Goal: Find contact information: Find contact information

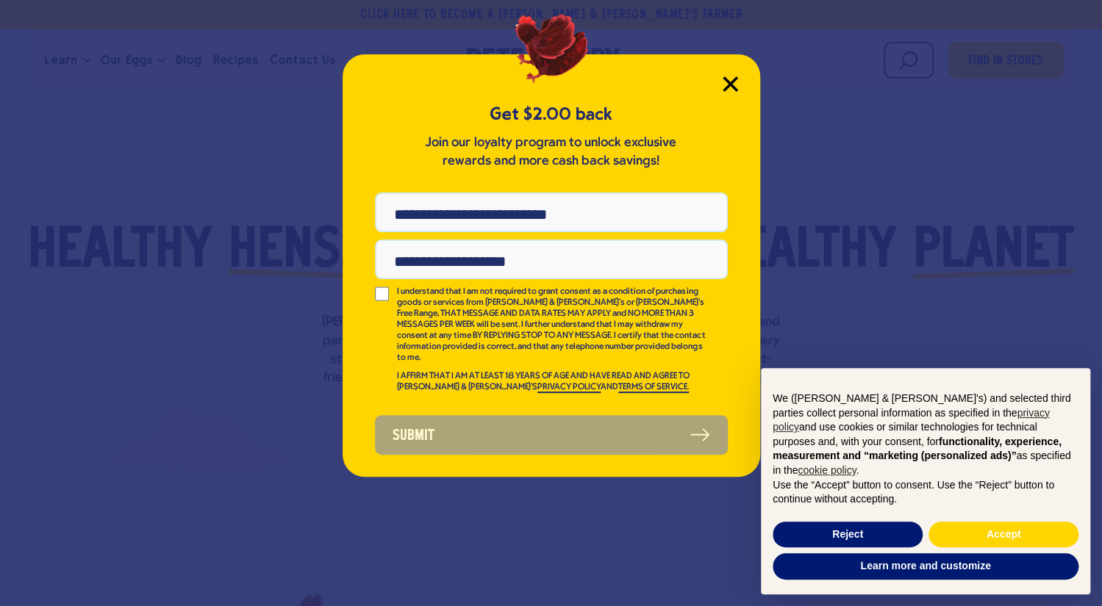
click at [732, 86] on icon "Close Modal" at bounding box center [729, 83] width 13 height 13
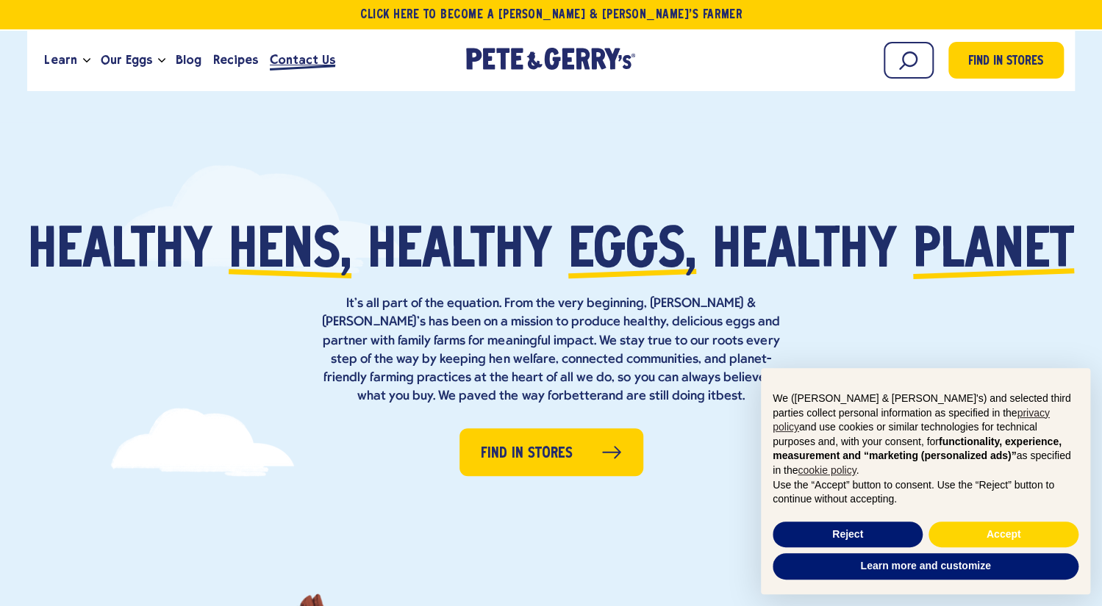
click at [305, 65] on span "Contact Us" at bounding box center [302, 60] width 65 height 18
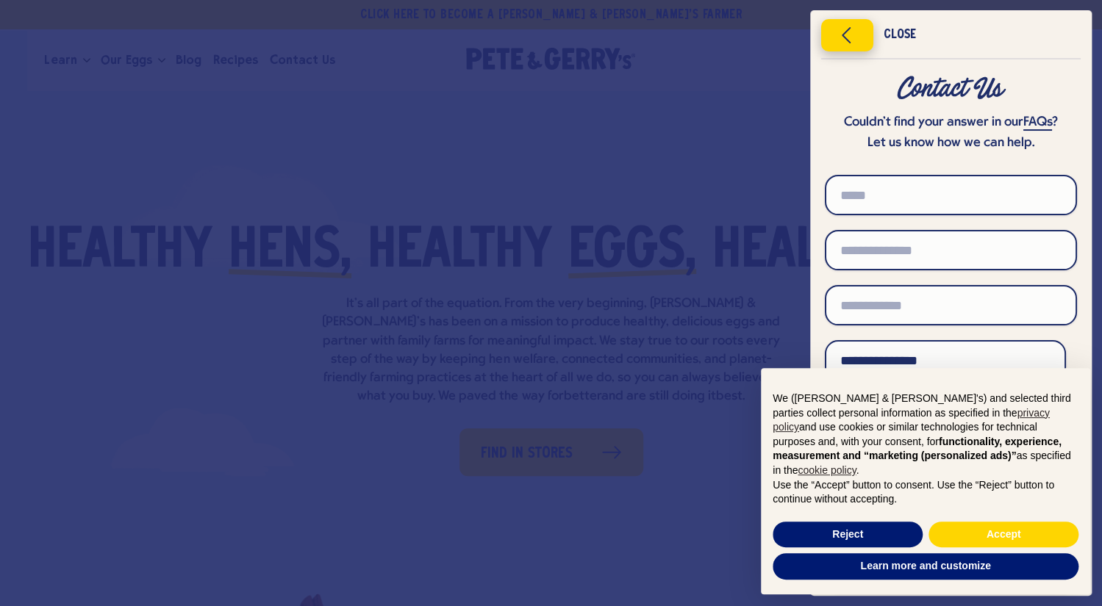
click at [845, 37] on icon "Close menu" at bounding box center [846, 35] width 37 height 22
